Goal: Task Accomplishment & Management: Use online tool/utility

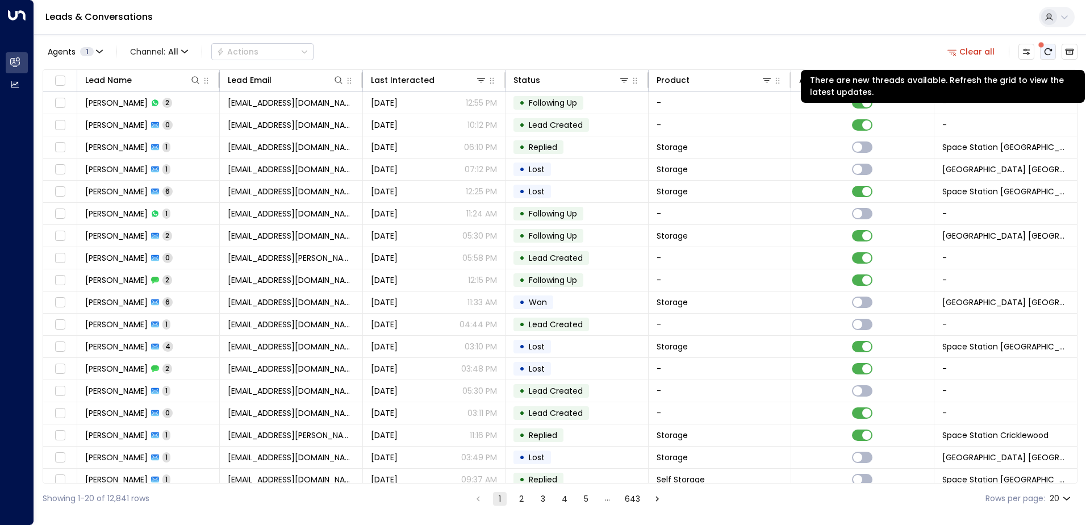
click at [1042, 53] on button "There are new threads available. Refresh the grid to view the latest updates." at bounding box center [1048, 52] width 16 height 16
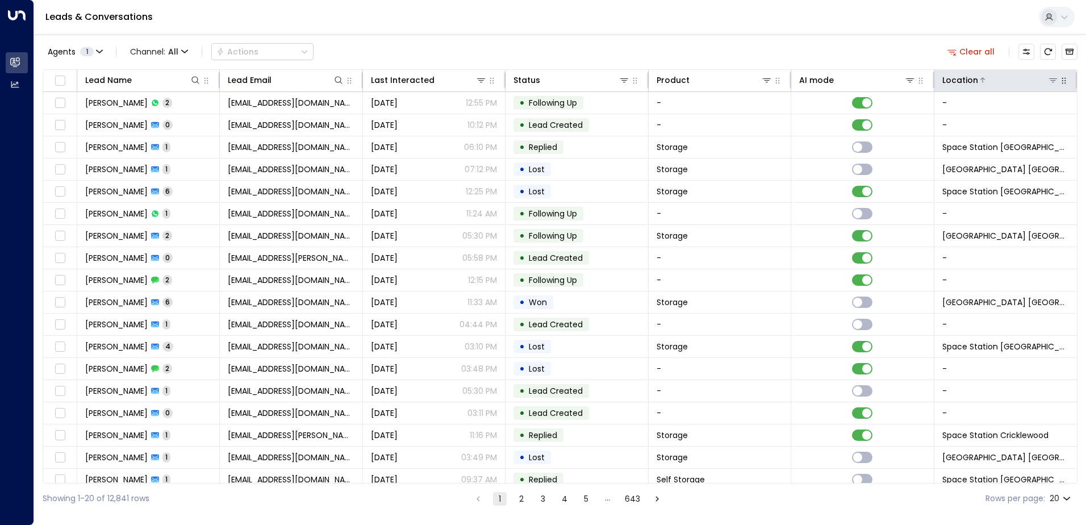
click at [1053, 81] on icon at bounding box center [1053, 80] width 9 height 9
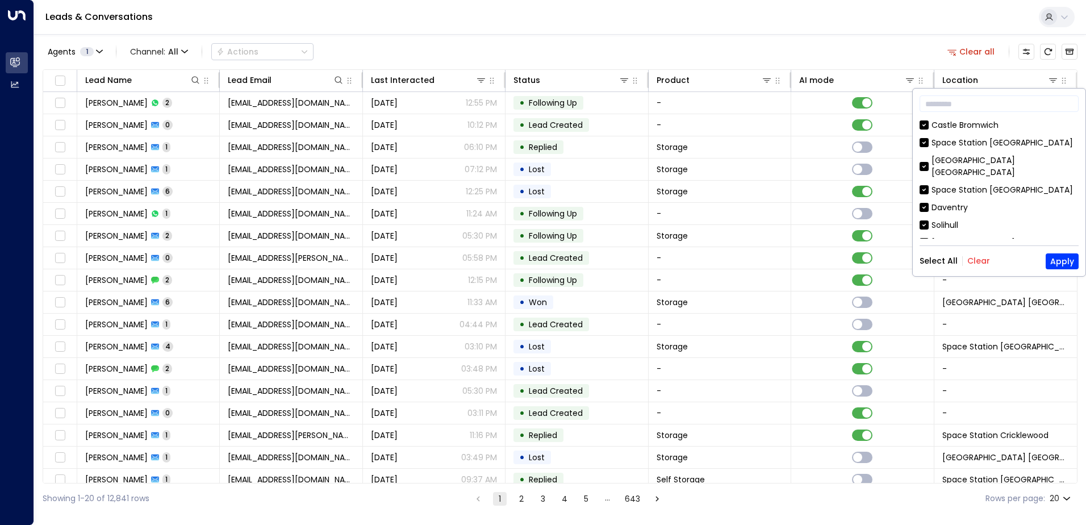
click at [971, 256] on button "Clear" at bounding box center [978, 260] width 23 height 9
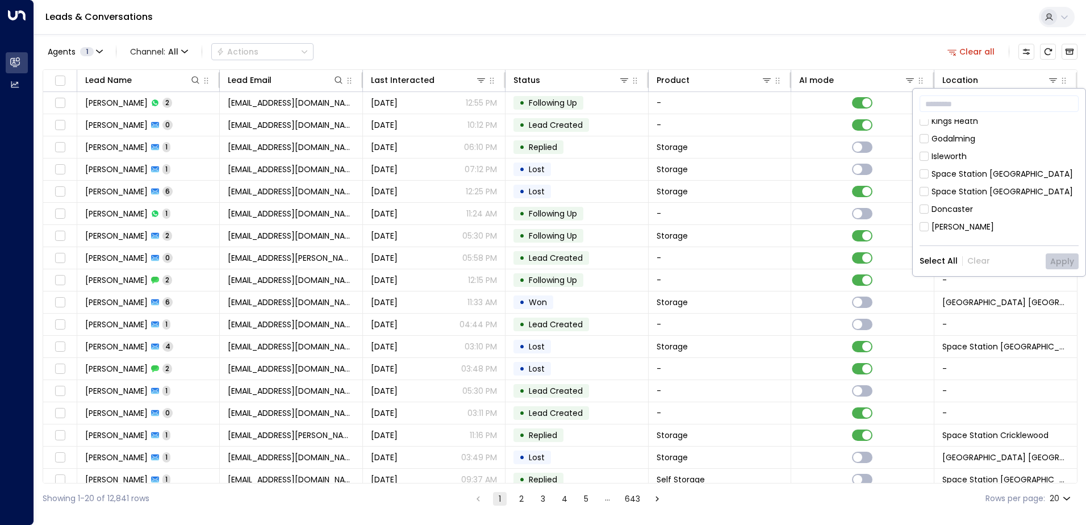
scroll to position [632, 0]
click at [930, 181] on div "Space Station [GEOGRAPHIC_DATA]" at bounding box center [999, 187] width 159 height 12
click at [1059, 262] on button "Apply" at bounding box center [1062, 261] width 33 height 16
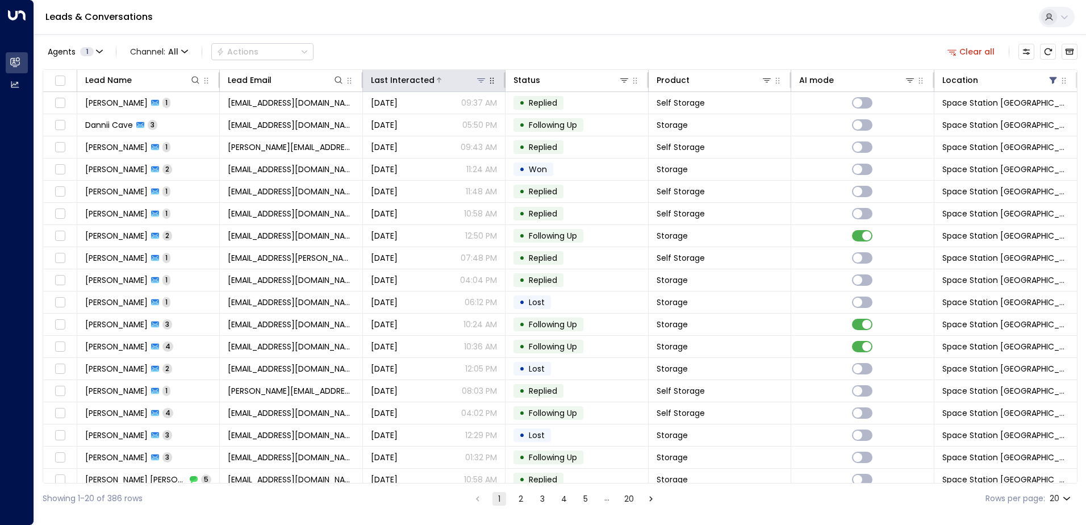
click at [429, 74] on div "Last Interacted" at bounding box center [403, 80] width 64 height 14
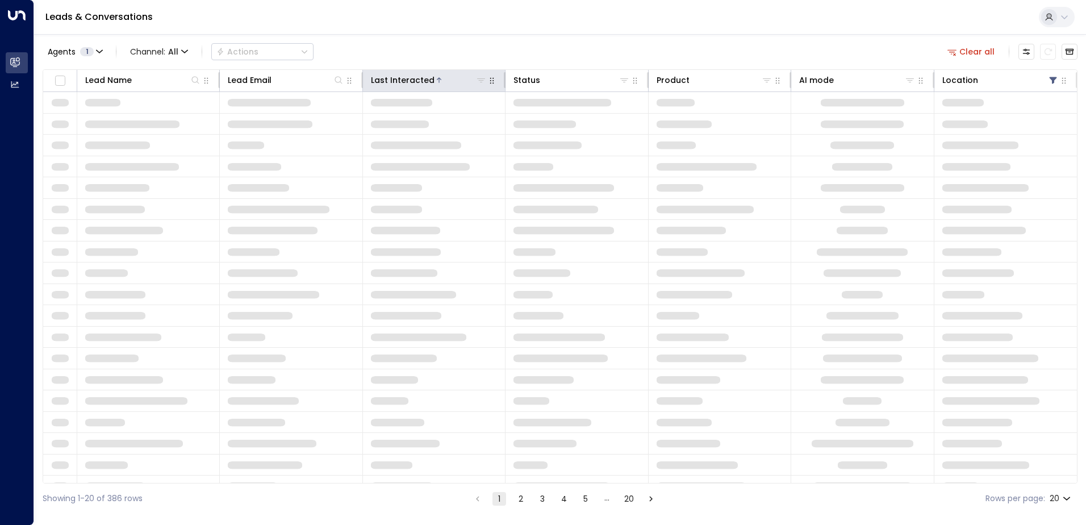
click at [436, 78] on icon at bounding box center [439, 80] width 7 height 7
